Goal: Information Seeking & Learning: Learn about a topic

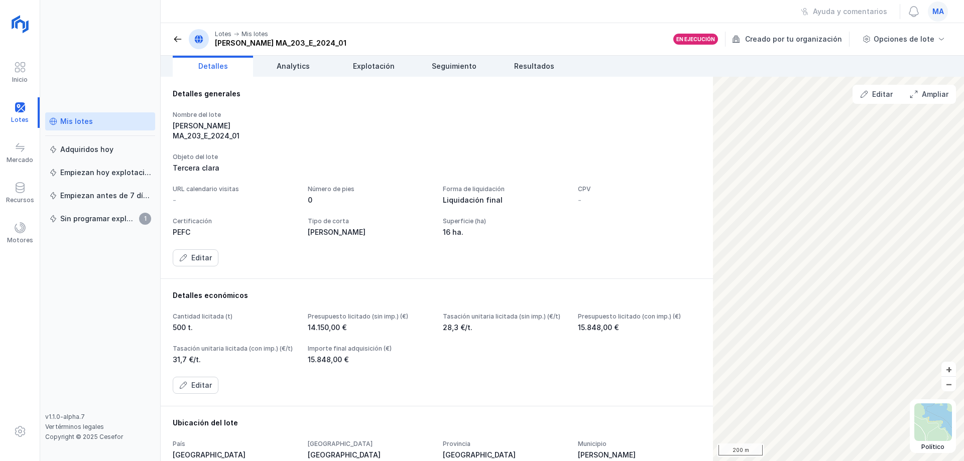
click at [113, 269] on div "Mis lotes Adquiridos [DATE] Empiezan [DATE] explotación Empiezan antes de 7 día…" at bounding box center [100, 262] width 110 height 301
click at [120, 257] on div "Mis lotes Adquiridos [DATE] Empiezan [DATE] explotación Empiezan antes de 7 día…" at bounding box center [100, 262] width 110 height 301
click at [140, 72] on div "Mis lotes Adquiridos [DATE] Empiezan [DATE] explotación Empiezan antes de 7 día…" at bounding box center [100, 230] width 120 height 461
click at [377, 140] on div "Detalles generales Nombre del lote [PERSON_NAME] MA_203_E_2024_01 Objeto del lo…" at bounding box center [437, 178] width 528 height 178
drag, startPoint x: 377, startPoint y: 141, endPoint x: 360, endPoint y: 89, distance: 54.4
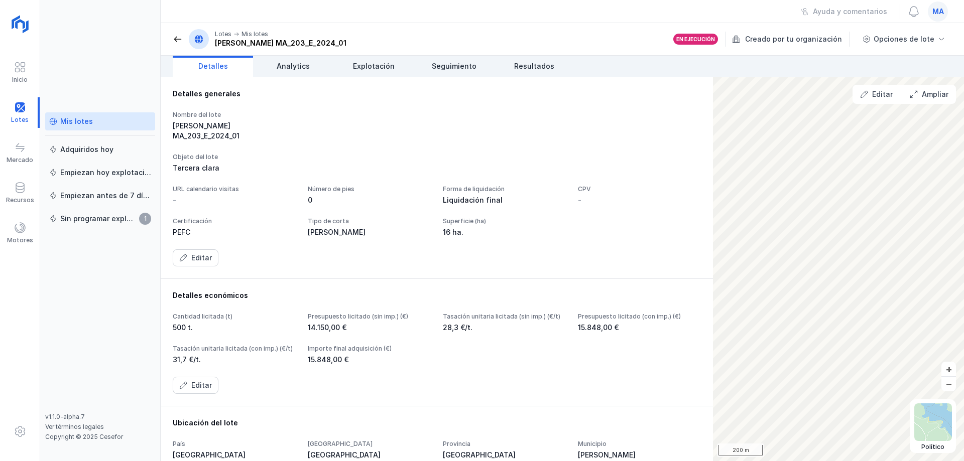
click at [356, 125] on div "Nombre del lote [PERSON_NAME] MA_203_E_2024_01" at bounding box center [437, 126] width 528 height 30
drag, startPoint x: 366, startPoint y: 69, endPoint x: 368, endPoint y: 74, distance: 5.2
click at [366, 69] on span "Explotación" at bounding box center [374, 66] width 42 height 10
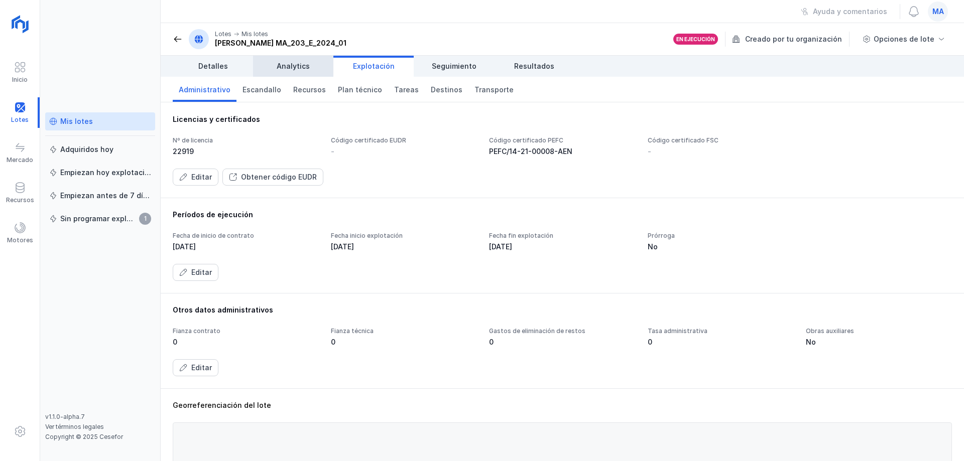
click at [293, 71] on link "Analytics" at bounding box center [293, 66] width 80 height 21
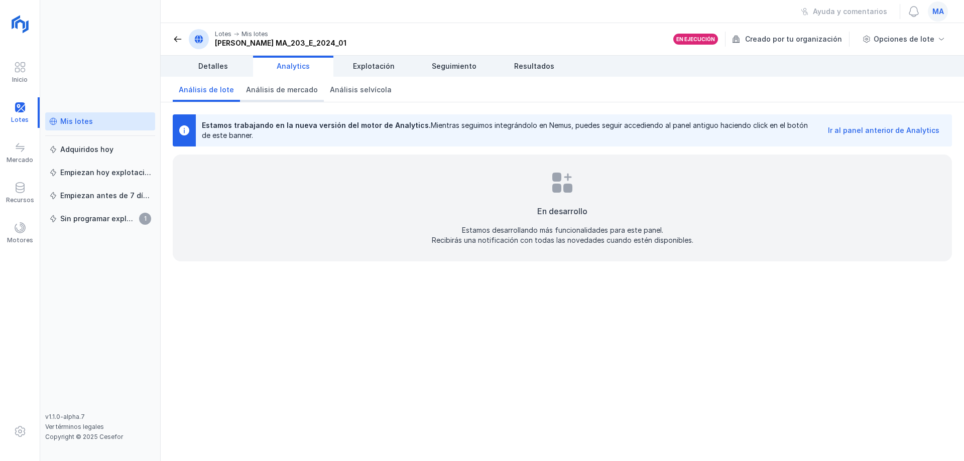
drag, startPoint x: 233, startPoint y: 67, endPoint x: 260, endPoint y: 101, distance: 42.9
click at [233, 68] on link "Detalles" at bounding box center [213, 66] width 80 height 21
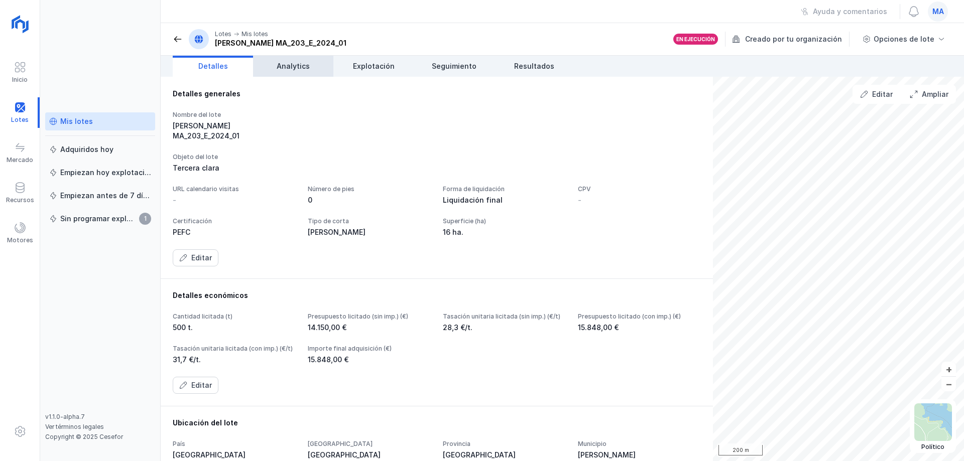
click at [311, 72] on link "Analytics" at bounding box center [293, 66] width 80 height 21
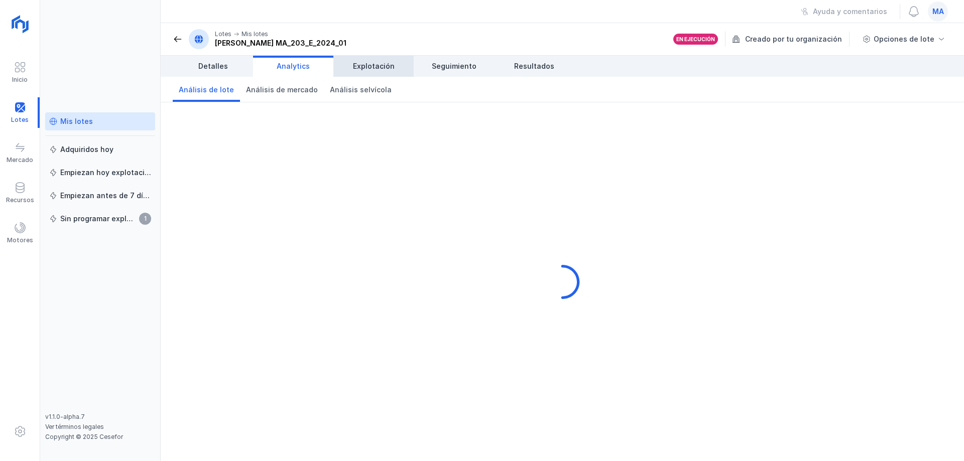
click at [380, 58] on link "Explotación" at bounding box center [373, 66] width 80 height 21
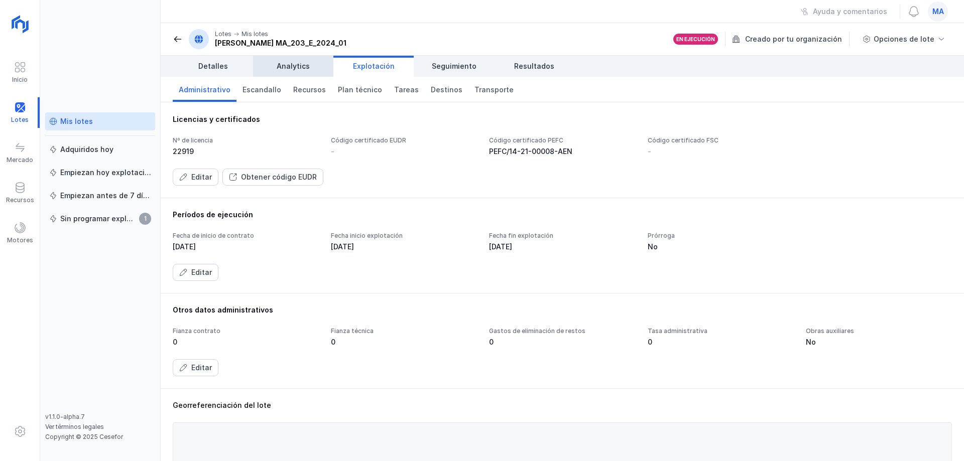
click at [314, 66] on link "Analytics" at bounding box center [293, 66] width 80 height 21
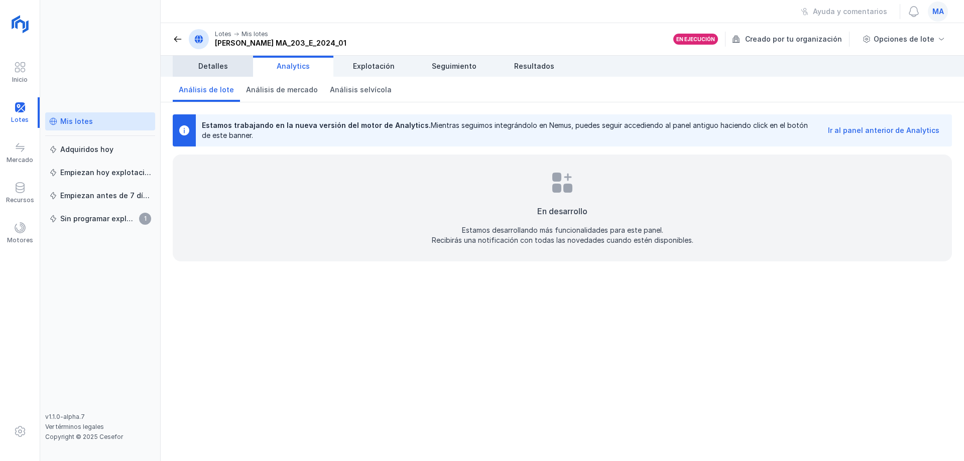
click at [228, 67] on link "Detalles" at bounding box center [213, 66] width 80 height 21
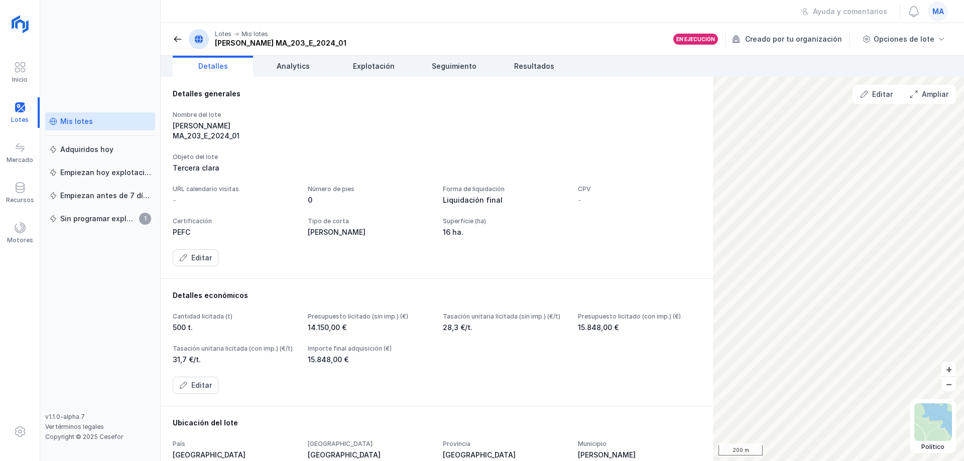
click at [431, 185] on div "Número de pies" at bounding box center [369, 189] width 123 height 8
click at [393, 133] on div "Nombre del lote [PERSON_NAME] MA_203_E_2024_01 Objeto del lote Tercera clara UR…" at bounding box center [437, 189] width 528 height 156
click at [104, 85] on div "Mis lotes Adquiridos [DATE] Empiezan [DATE] explotación Empiezan antes de 7 día…" at bounding box center [100, 230] width 120 height 461
click at [101, 53] on div "Mis lotes Adquiridos [DATE] Empiezan [DATE] explotación Empiezan antes de 7 día…" at bounding box center [100, 230] width 120 height 461
click at [305, 64] on span "Analytics" at bounding box center [293, 66] width 33 height 10
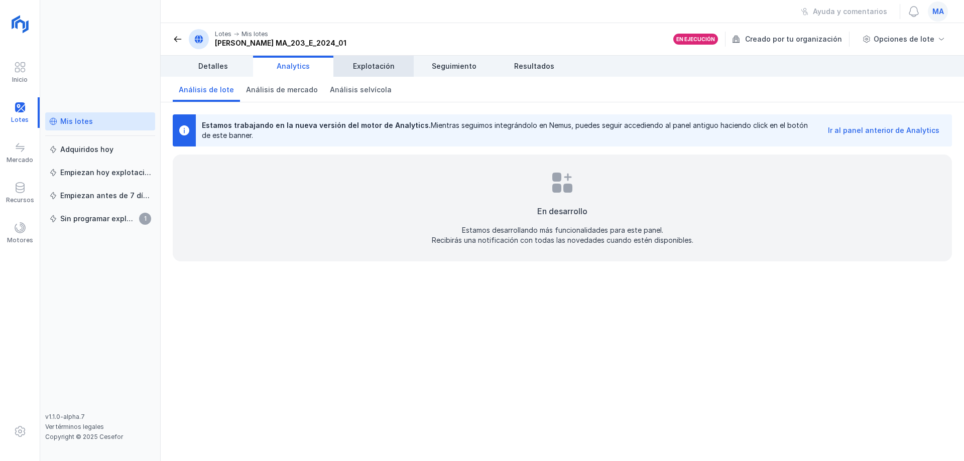
click at [381, 69] on span "Explotación" at bounding box center [374, 66] width 42 height 10
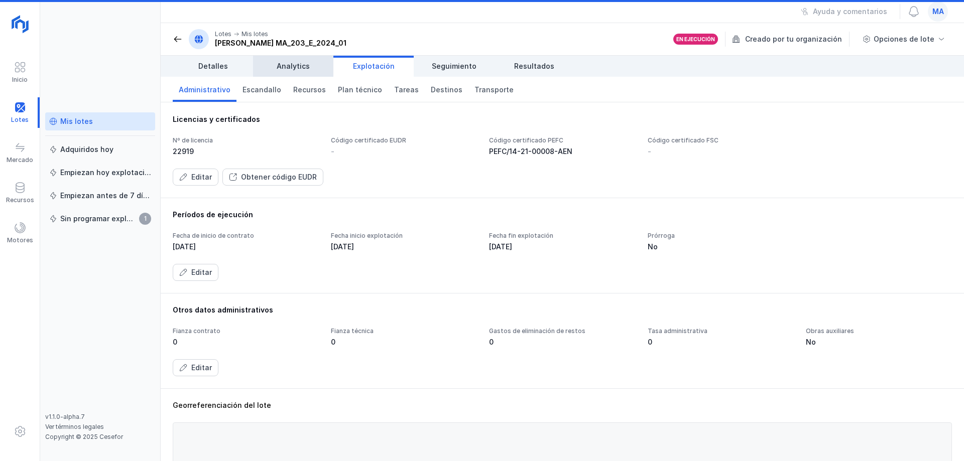
click at [303, 64] on span "Analytics" at bounding box center [293, 66] width 33 height 10
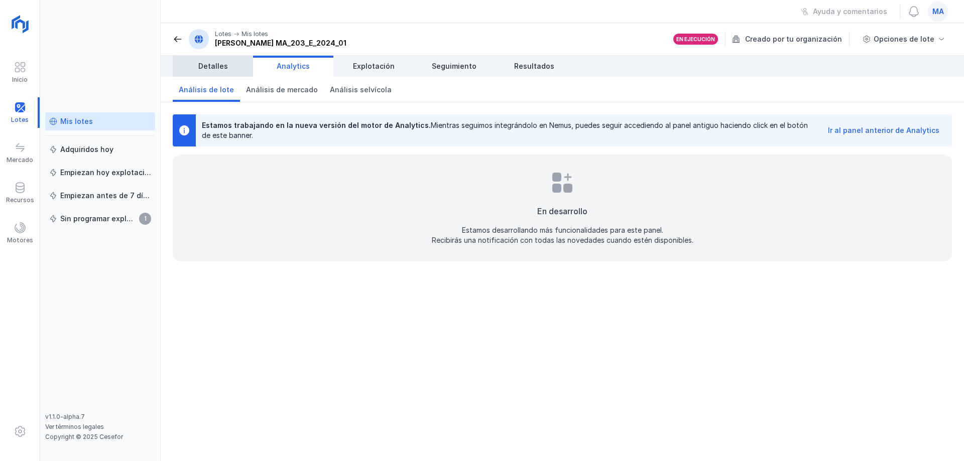
click at [228, 68] on link "Detalles" at bounding box center [213, 66] width 80 height 21
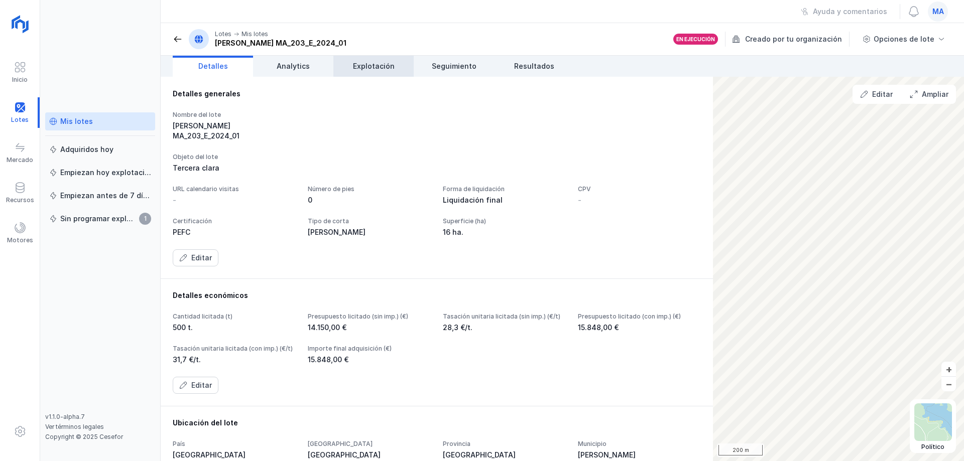
click at [392, 66] on span "Explotación" at bounding box center [374, 66] width 42 height 10
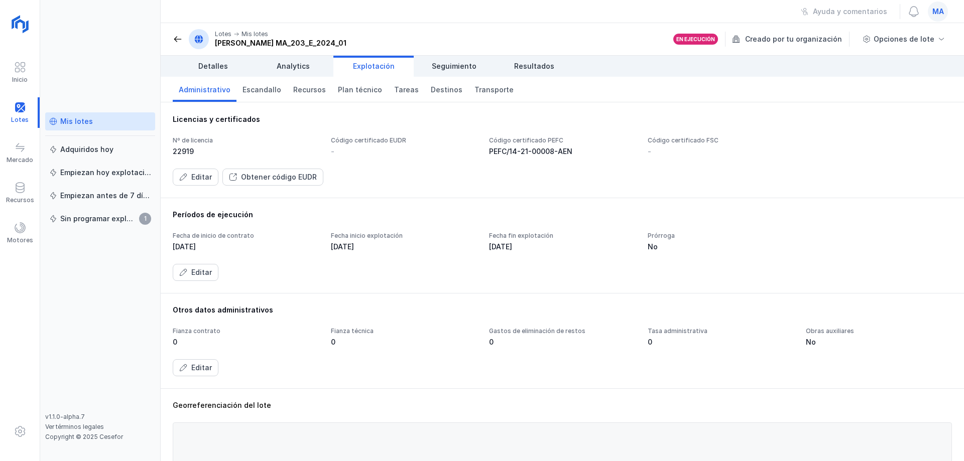
click at [374, 35] on header "Lotes Mis lotes [PERSON_NAME] MA_203_E_2024_01 En ejecución Creado por tu organ…" at bounding box center [562, 39] width 803 height 33
drag, startPoint x: 340, startPoint y: 42, endPoint x: 247, endPoint y: 44, distance: 92.4
click at [253, 46] on header "Lotes Mis lotes [PERSON_NAME] MA_203_E_2024_01 En ejecución Creado por tu organ…" at bounding box center [562, 39] width 803 height 33
click at [247, 43] on div "[PERSON_NAME] MA_203_E_2024_01" at bounding box center [281, 43] width 132 height 10
click at [325, 42] on div "[PERSON_NAME] MA_203_E_2024_01" at bounding box center [281, 43] width 132 height 10
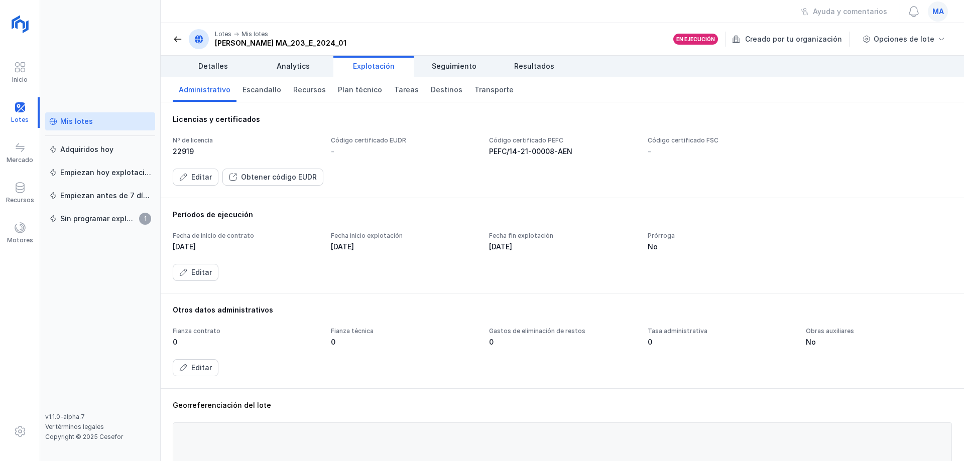
click at [401, 222] on div "Períodos de ejecución Fecha de inicio de contrato [DATE] Fecha inicio explotaci…" at bounding box center [562, 245] width 779 height 71
click at [422, 195] on div "Licencias y certificados Nº de licencia 22919 Código certificado EUDR - Código …" at bounding box center [562, 149] width 803 height 95
click at [390, 173] on div "Editar Obtener código EUDR" at bounding box center [562, 177] width 779 height 17
click at [264, 89] on span "Escandallo" at bounding box center [261, 90] width 39 height 10
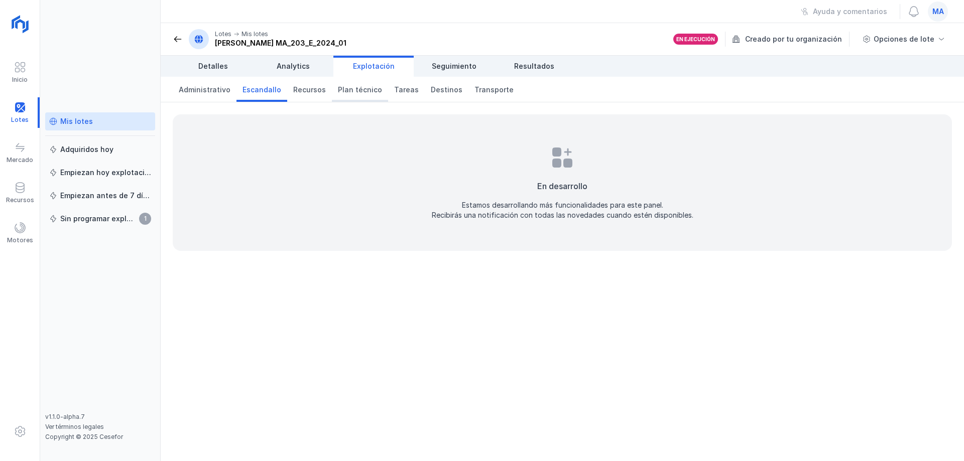
click at [351, 88] on span "Plan técnico" at bounding box center [360, 90] width 44 height 10
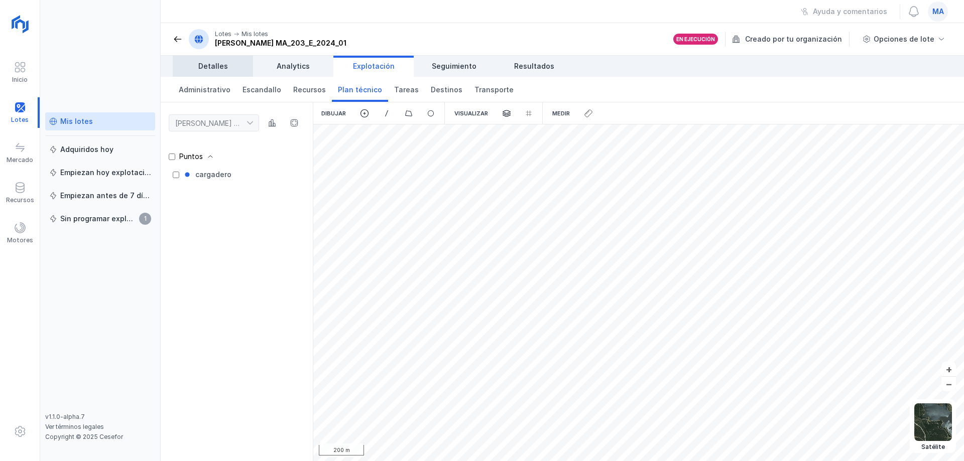
click at [212, 68] on span "Detalles" at bounding box center [213, 66] width 30 height 10
